Goal: Task Accomplishment & Management: Manage account settings

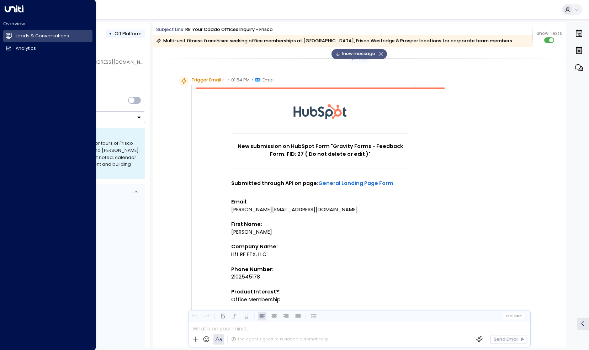
scroll to position [192, 0]
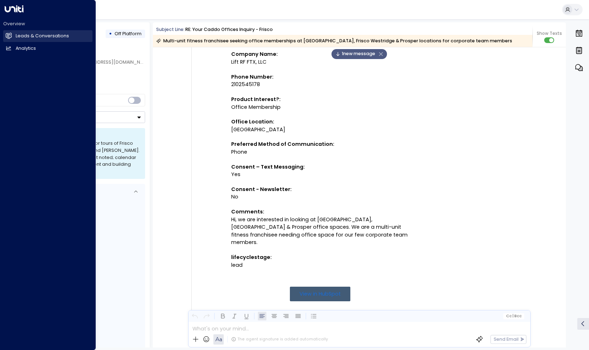
click at [23, 30] on link "Leads & Conversations Leads & Conversations" at bounding box center [47, 36] width 89 height 12
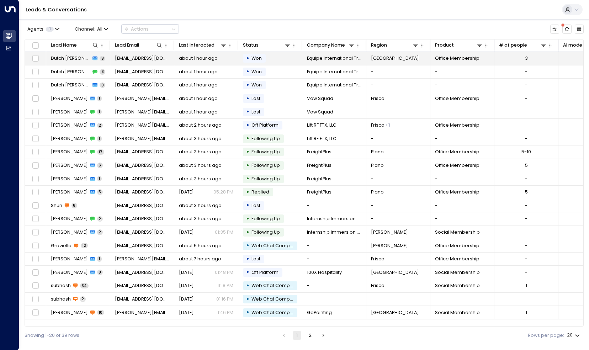
click at [69, 56] on span "Dutch [PERSON_NAME]" at bounding box center [71, 58] width 40 height 6
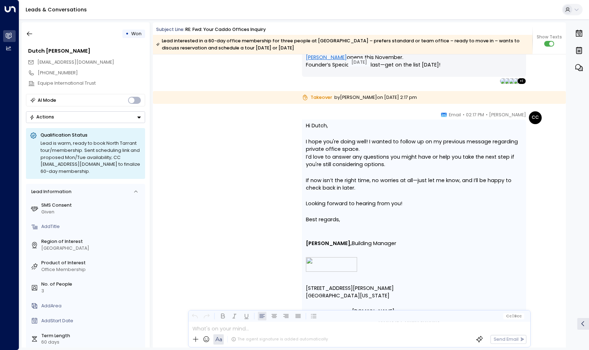
scroll to position [2418, 0]
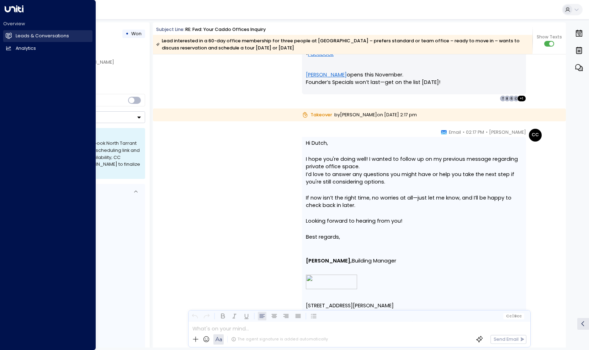
click at [23, 37] on h2 "Leads & Conversations" at bounding box center [42, 36] width 53 height 7
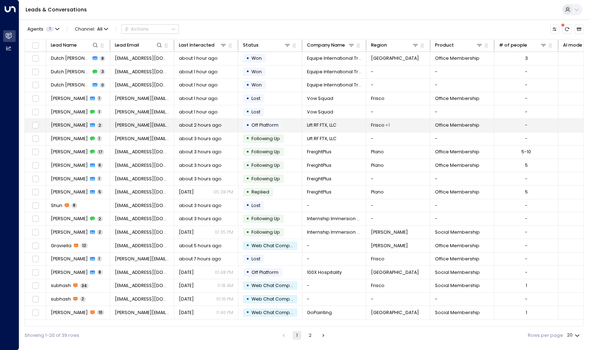
click at [72, 125] on span "[PERSON_NAME]" at bounding box center [69, 125] width 37 height 6
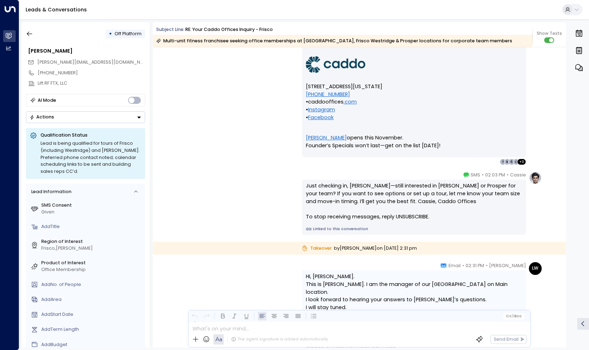
scroll to position [902, 0]
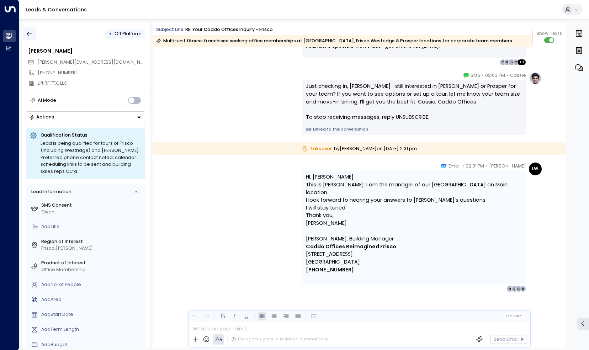
click at [27, 34] on icon "button" at bounding box center [29, 33] width 7 height 7
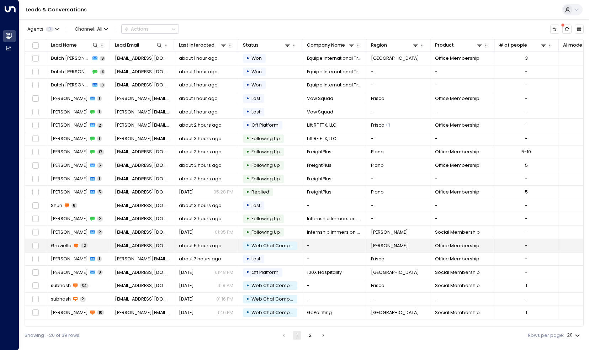
click at [81, 243] on span "12" at bounding box center [84, 245] width 7 height 5
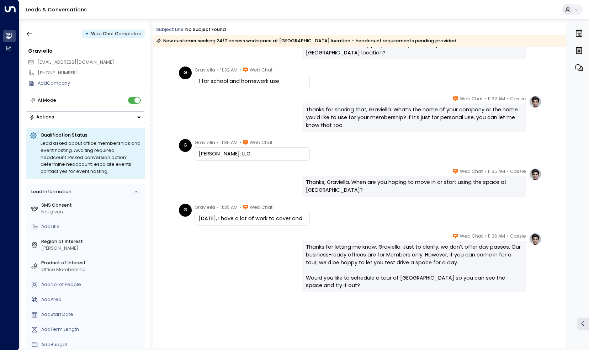
scroll to position [228, 0]
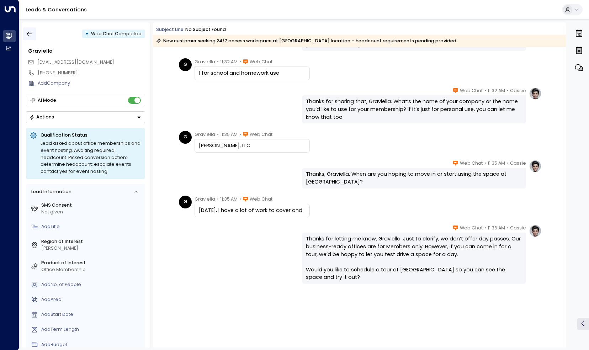
click at [32, 39] on button "button" at bounding box center [29, 33] width 13 height 13
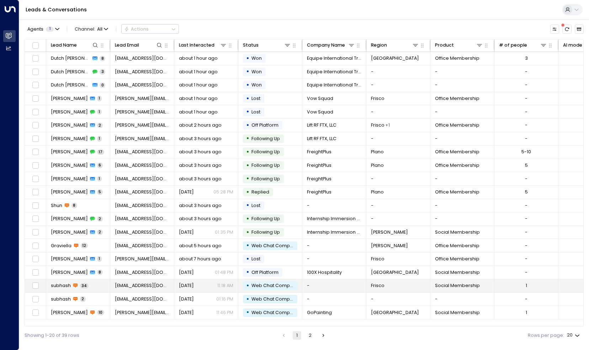
click at [98, 285] on td "subhash 34" at bounding box center [78, 285] width 64 height 13
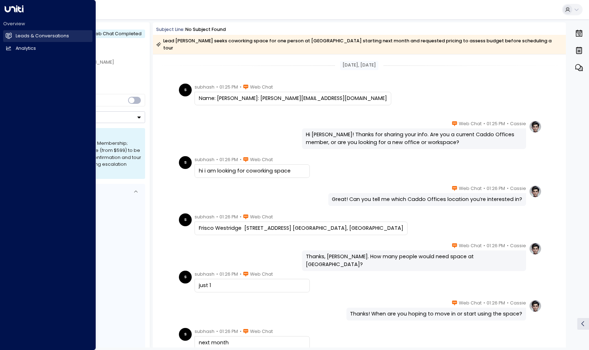
click at [22, 33] on h2 "Leads & Conversations" at bounding box center [42, 36] width 53 height 7
